Goal: Navigation & Orientation: Find specific page/section

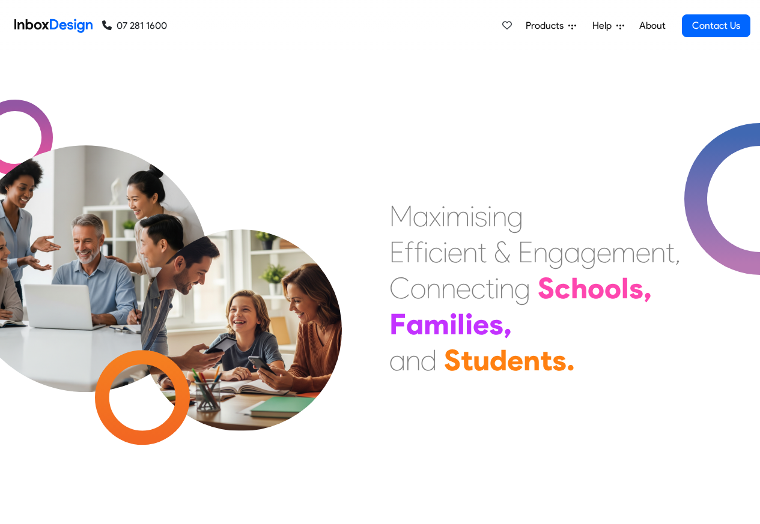
click at [650, 26] on link "About" at bounding box center [651, 26] width 33 height 24
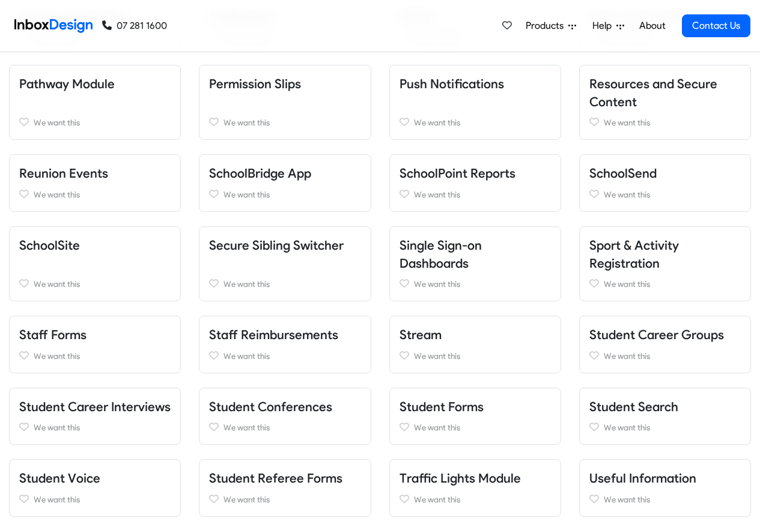
scroll to position [931, 0]
